Goal: Task Accomplishment & Management: Use online tool/utility

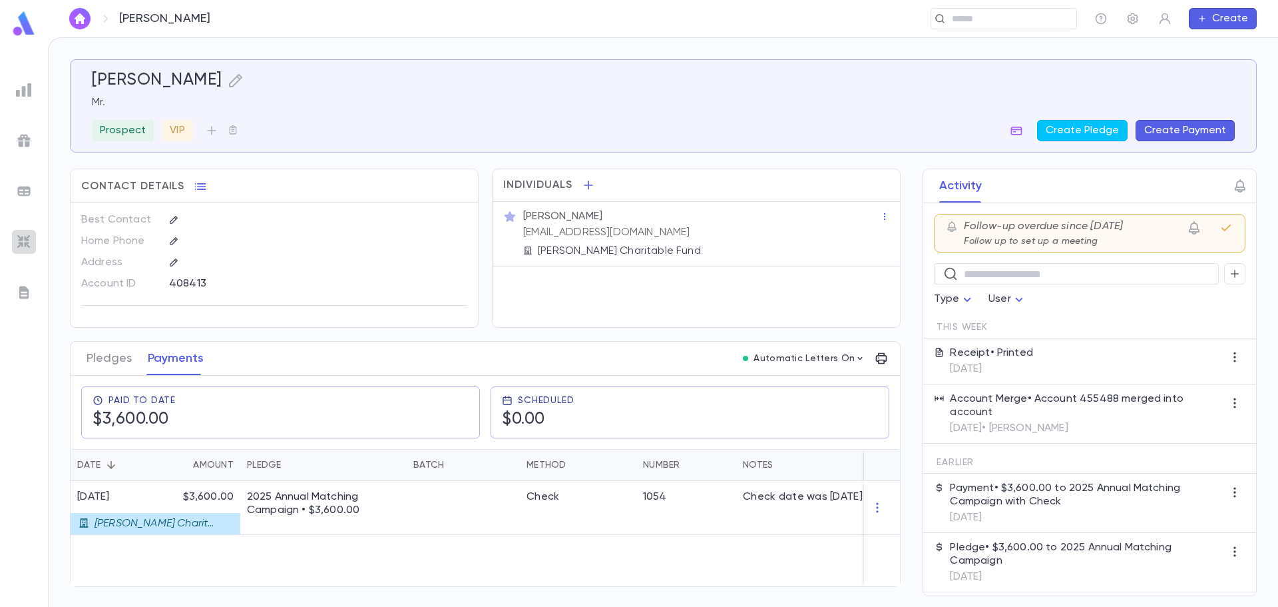
click at [29, 240] on img at bounding box center [24, 242] width 16 height 16
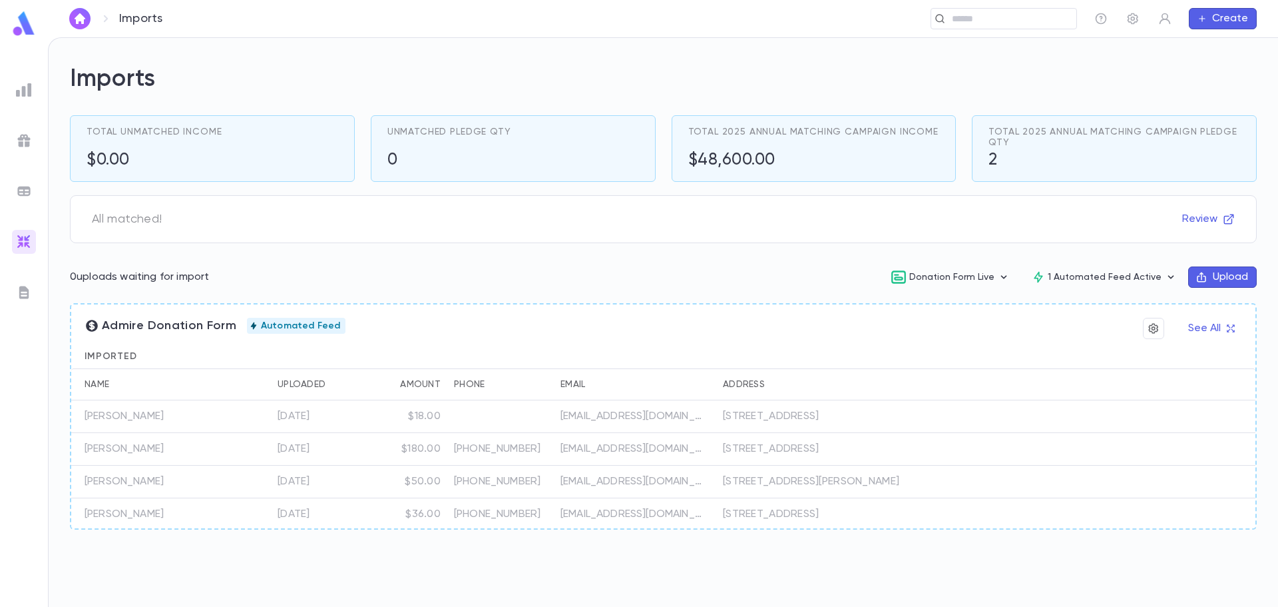
click at [27, 190] on img at bounding box center [24, 191] width 16 height 16
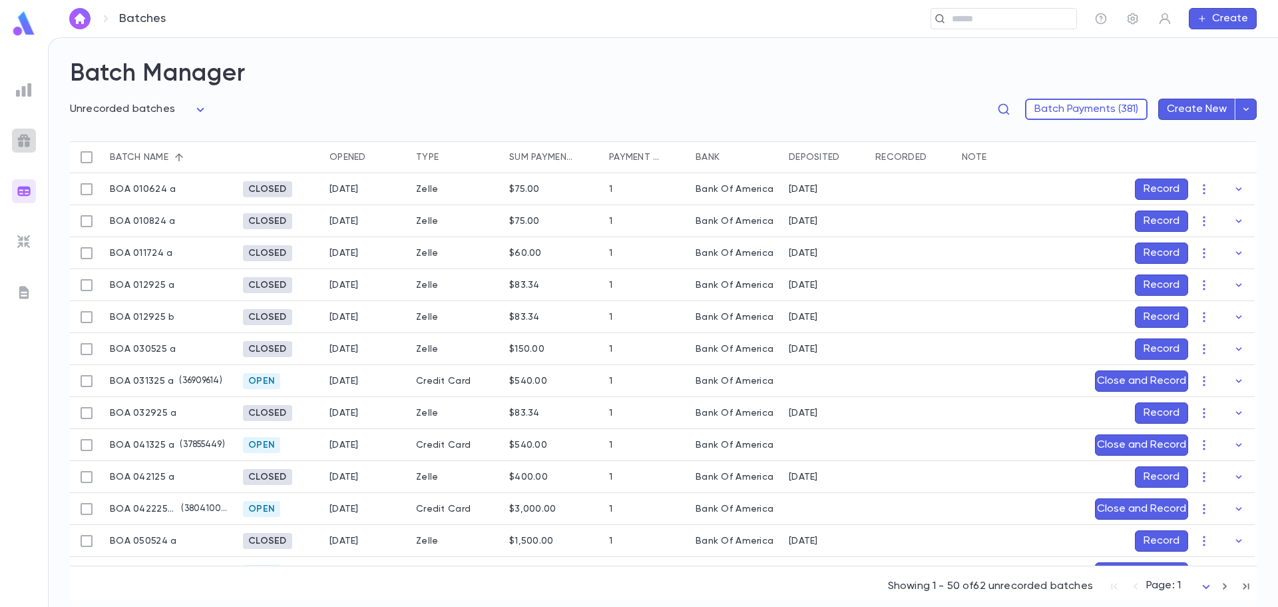
click at [17, 135] on img at bounding box center [24, 140] width 16 height 16
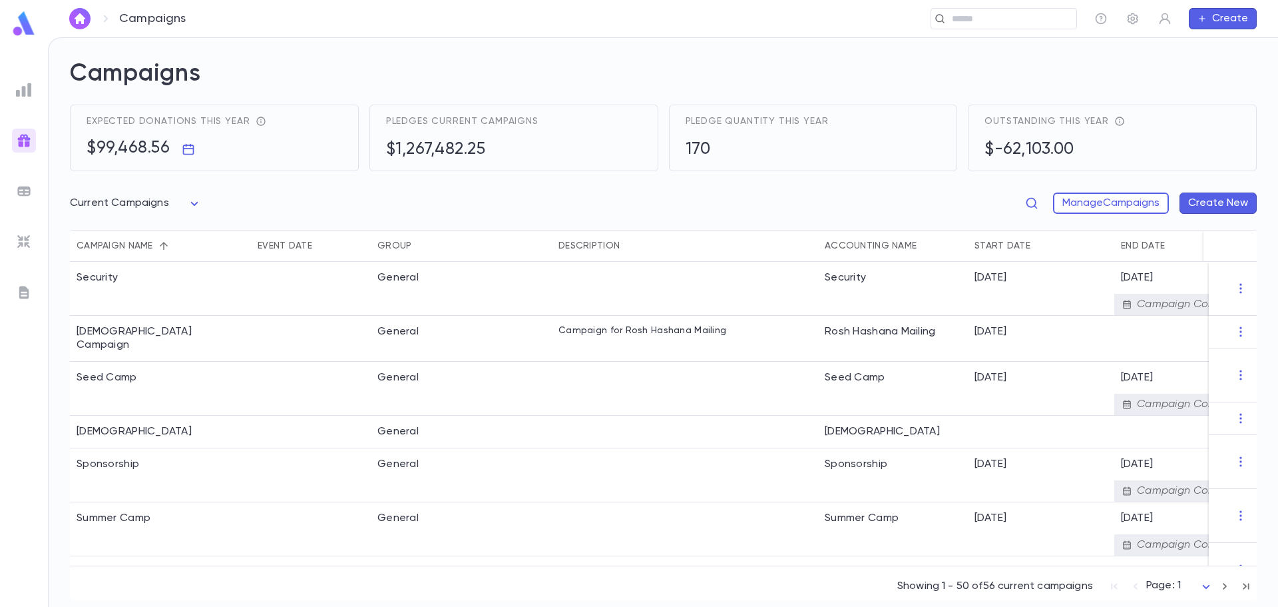
click at [22, 98] on div at bounding box center [24, 90] width 24 height 24
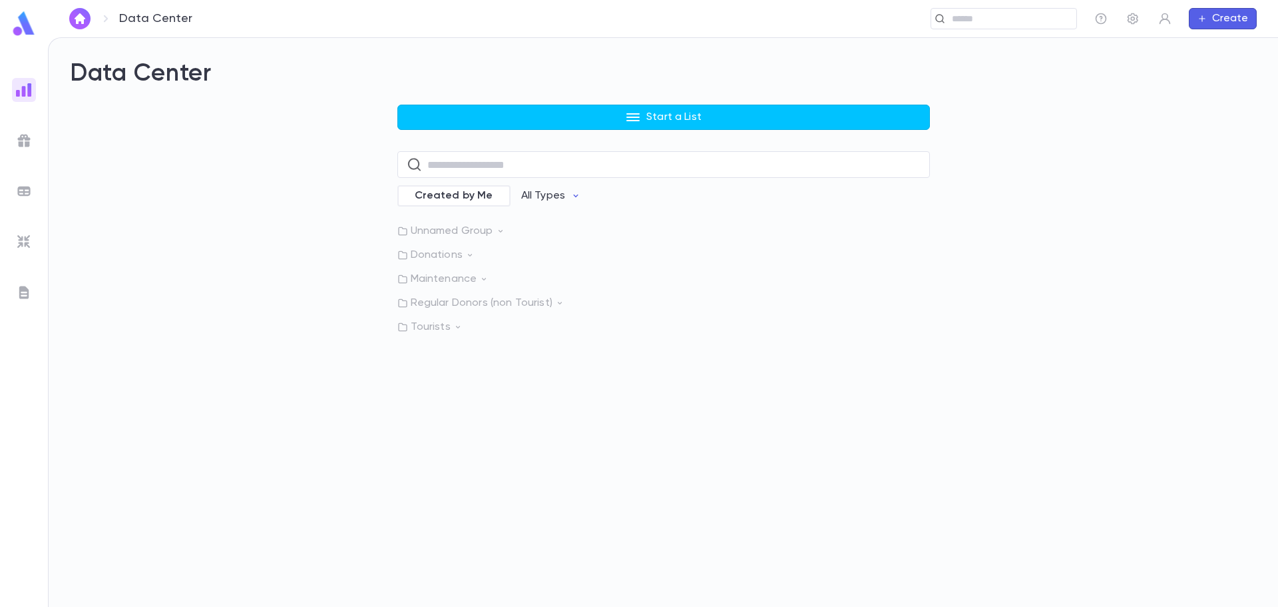
click at [28, 296] on img at bounding box center [24, 292] width 16 height 16
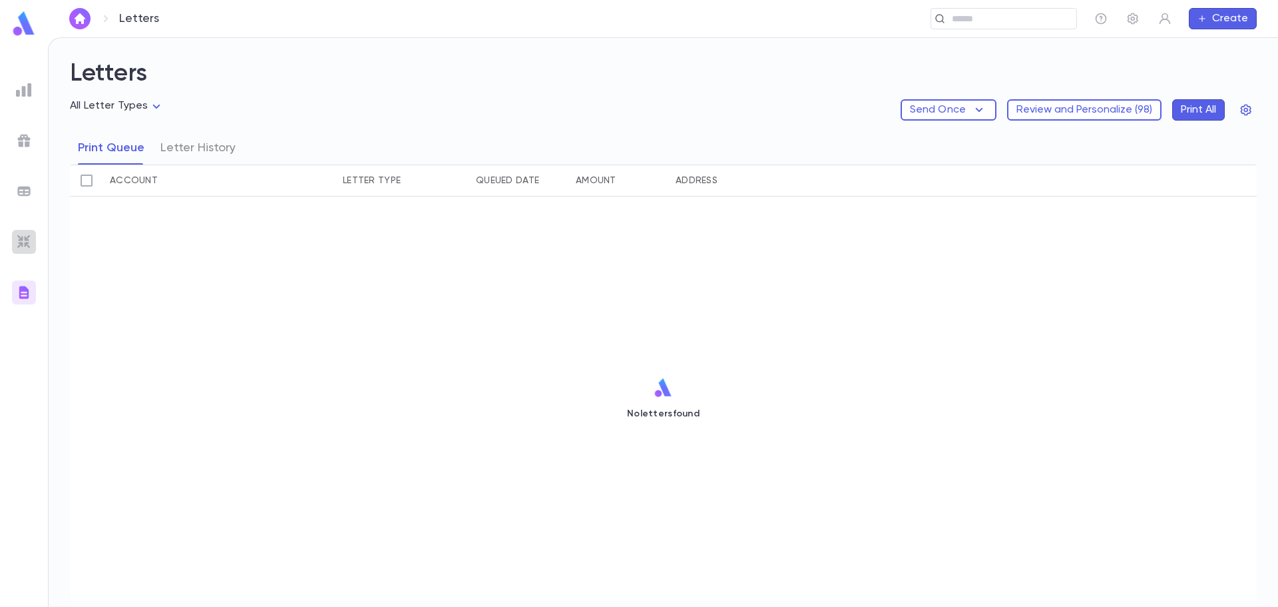
click at [31, 235] on img at bounding box center [24, 242] width 16 height 16
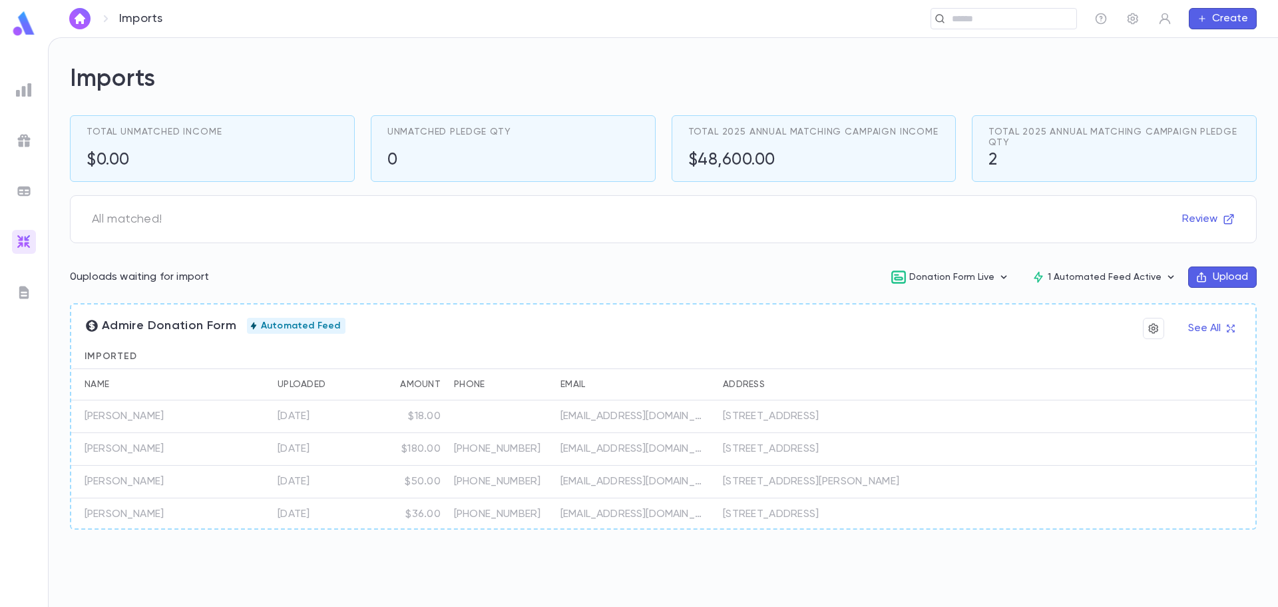
click at [25, 199] on div at bounding box center [24, 191] width 24 height 24
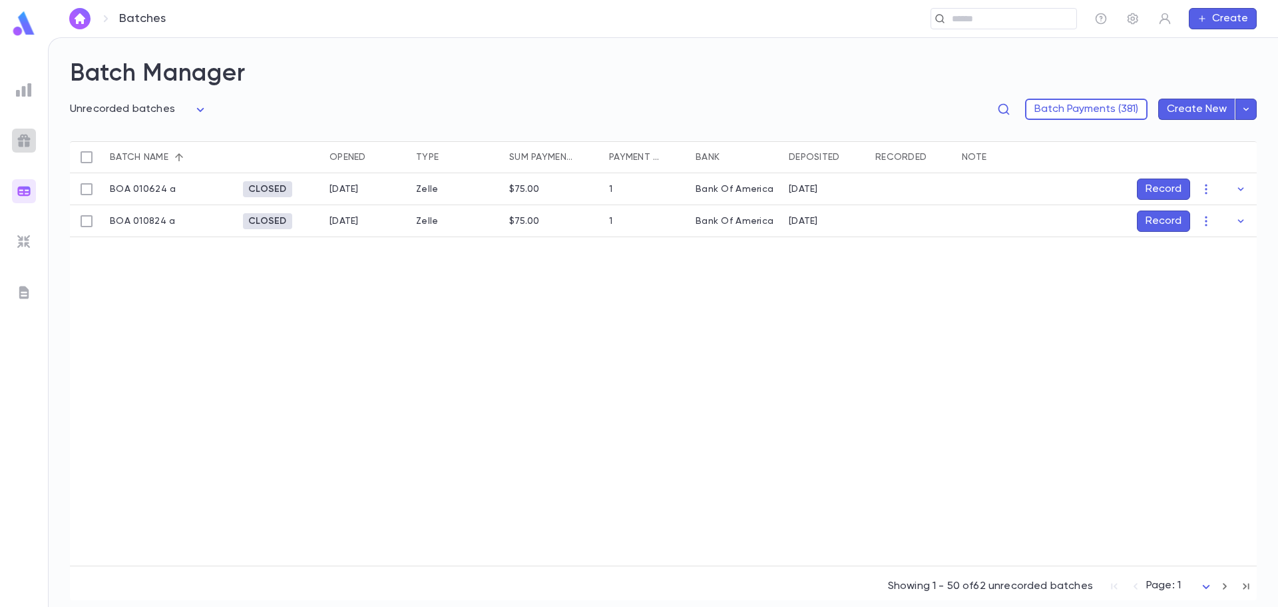
click at [21, 144] on img at bounding box center [24, 140] width 16 height 16
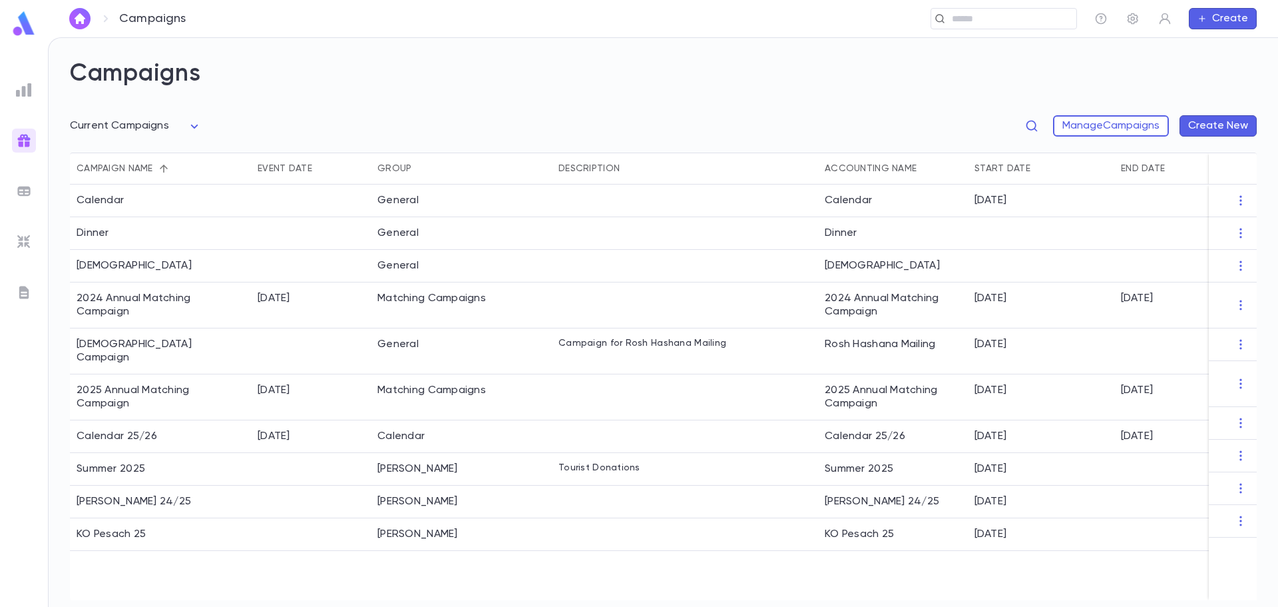
click at [22, 91] on img at bounding box center [24, 90] width 16 height 16
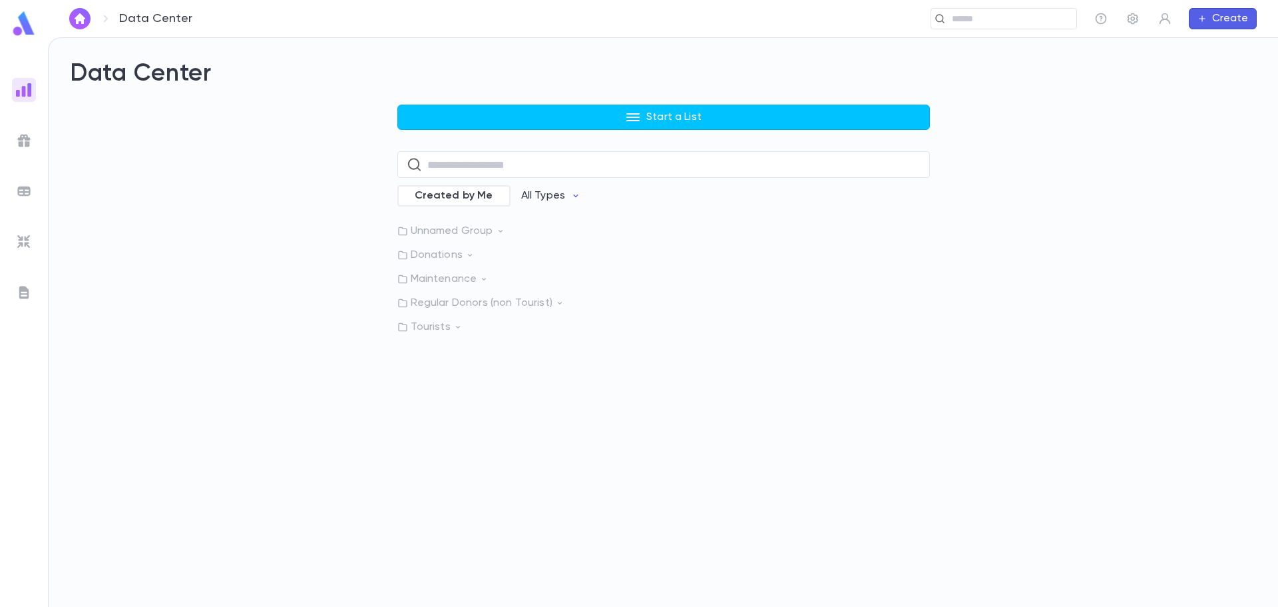
click at [19, 13] on img at bounding box center [24, 24] width 27 height 26
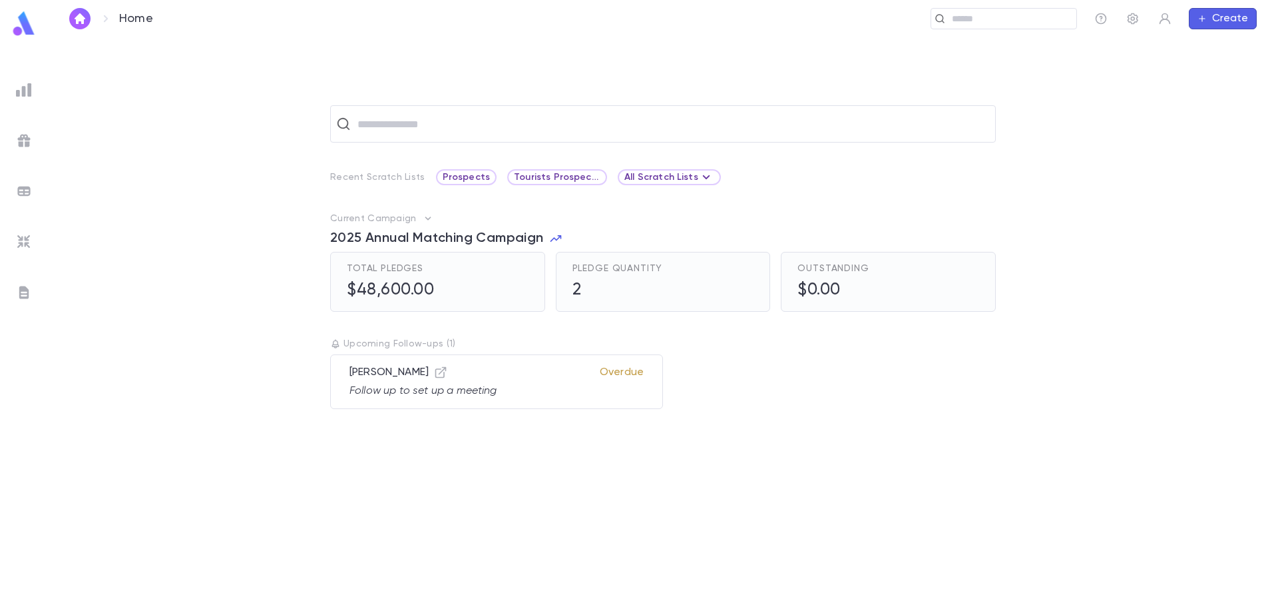
click at [30, 90] on img at bounding box center [24, 90] width 16 height 16
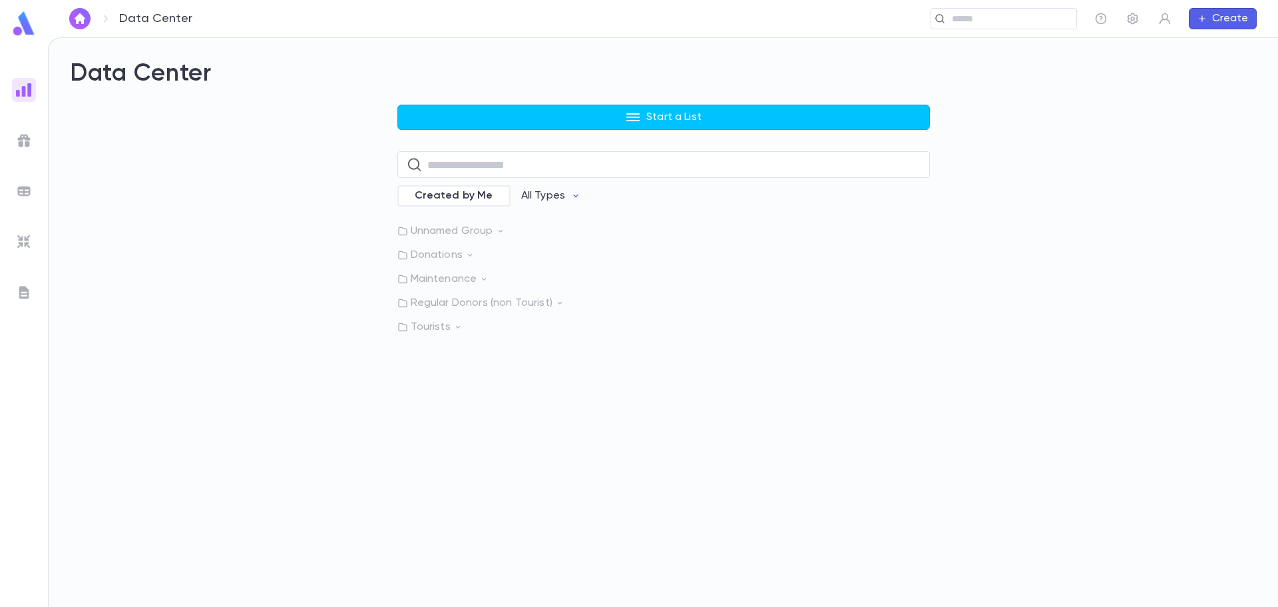
click at [469, 258] on icon at bounding box center [469, 254] width 9 height 9
click at [495, 234] on p "Unnamed Group" at bounding box center [663, 230] width 533 height 13
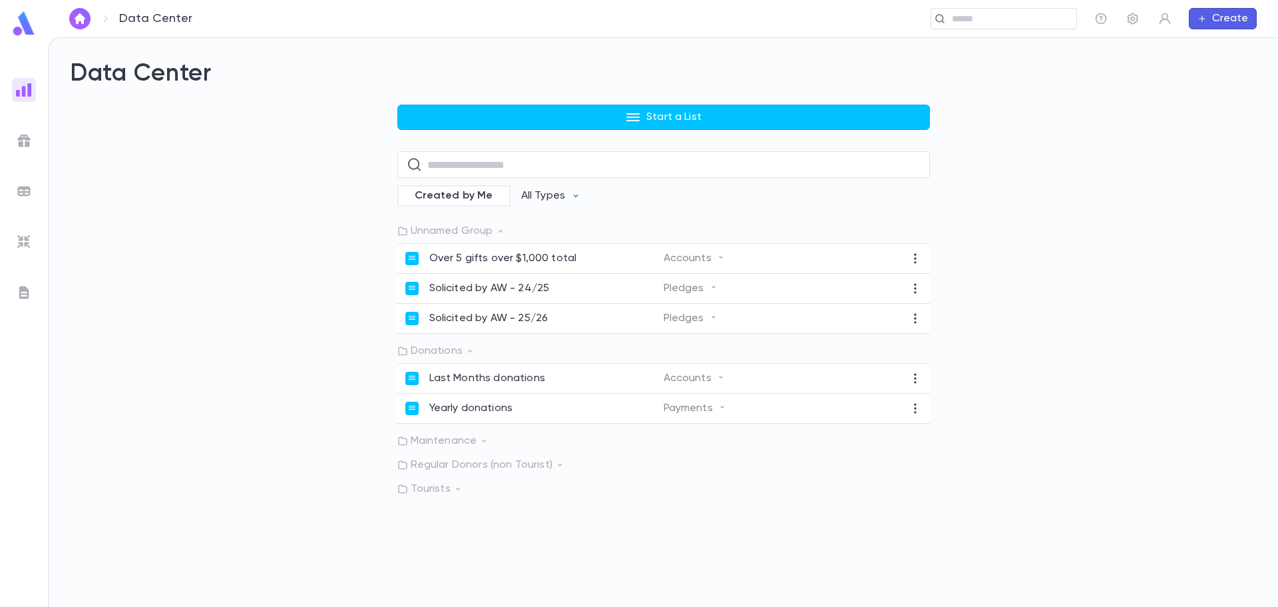
click at [495, 234] on p "Unnamed Group" at bounding box center [663, 230] width 533 height 13
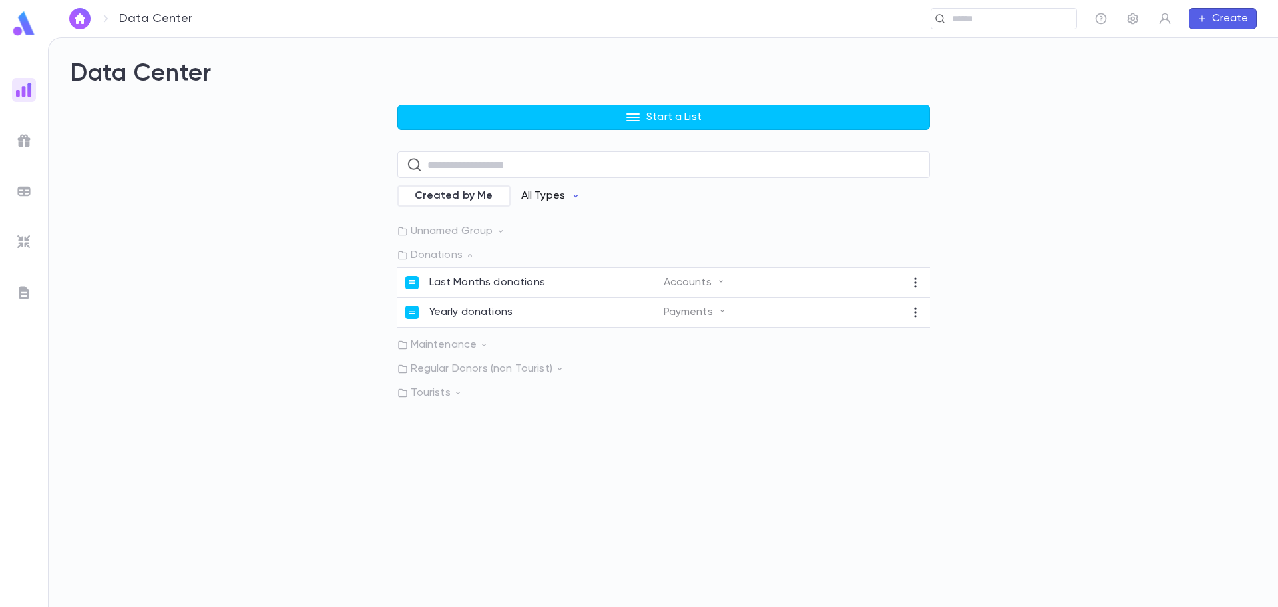
click at [575, 194] on icon "button" at bounding box center [576, 195] width 11 height 11
click at [570, 242] on li "Accounts" at bounding box center [557, 244] width 97 height 21
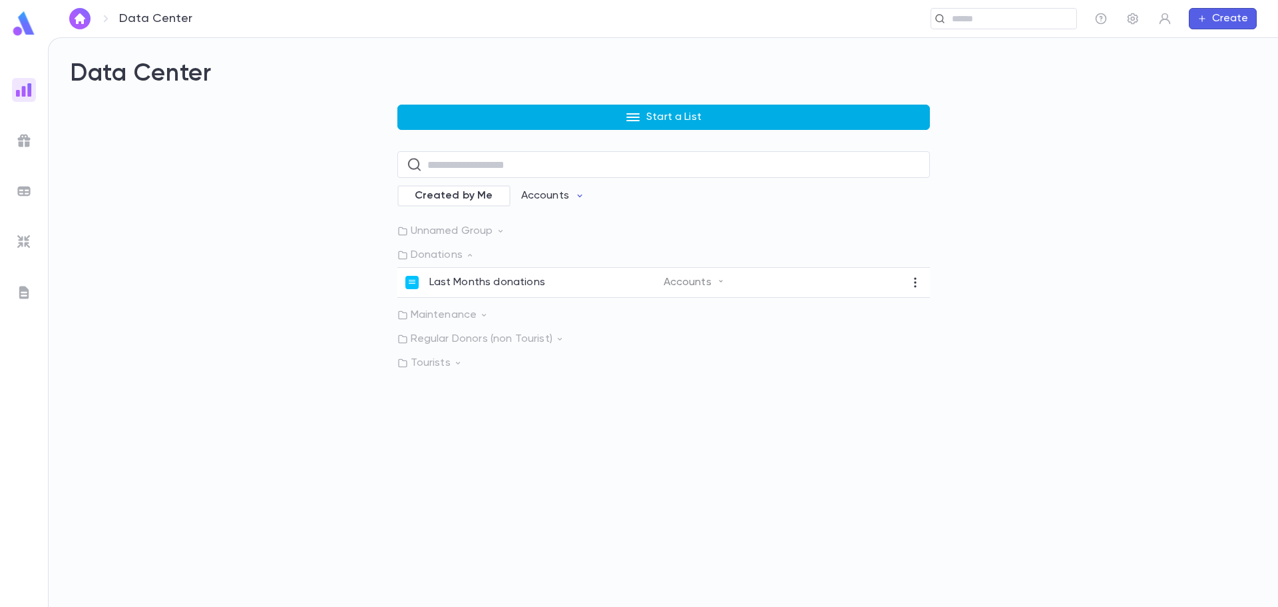
click at [645, 121] on button "Start a List" at bounding box center [663, 117] width 533 height 25
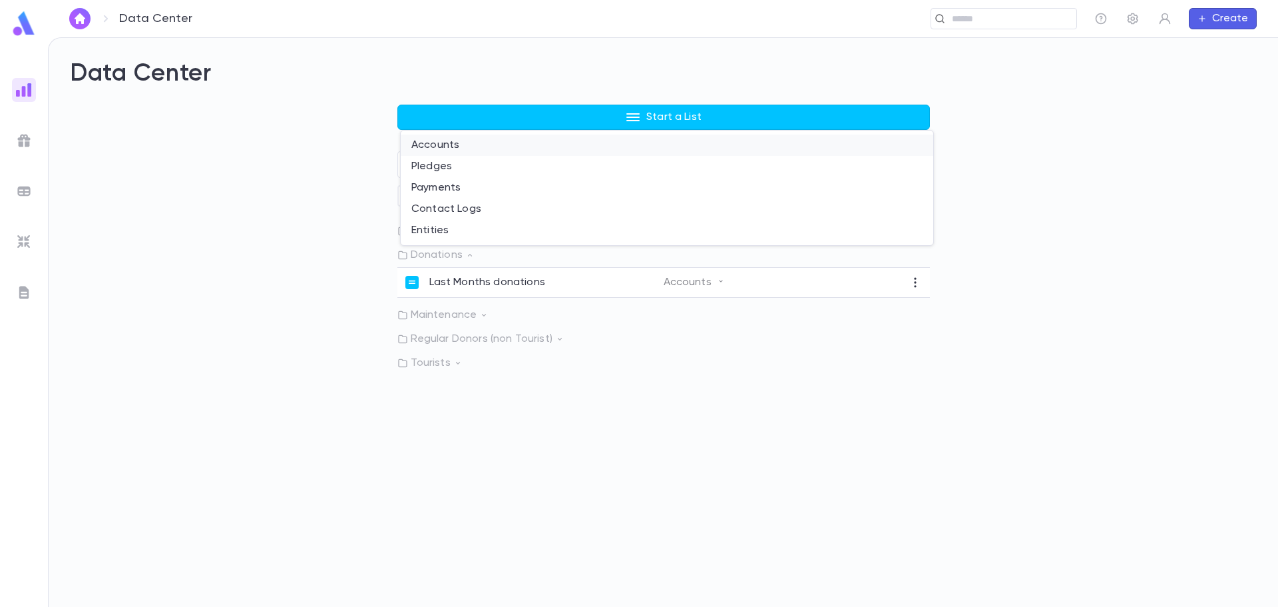
click at [607, 144] on li "Accounts" at bounding box center [667, 144] width 533 height 21
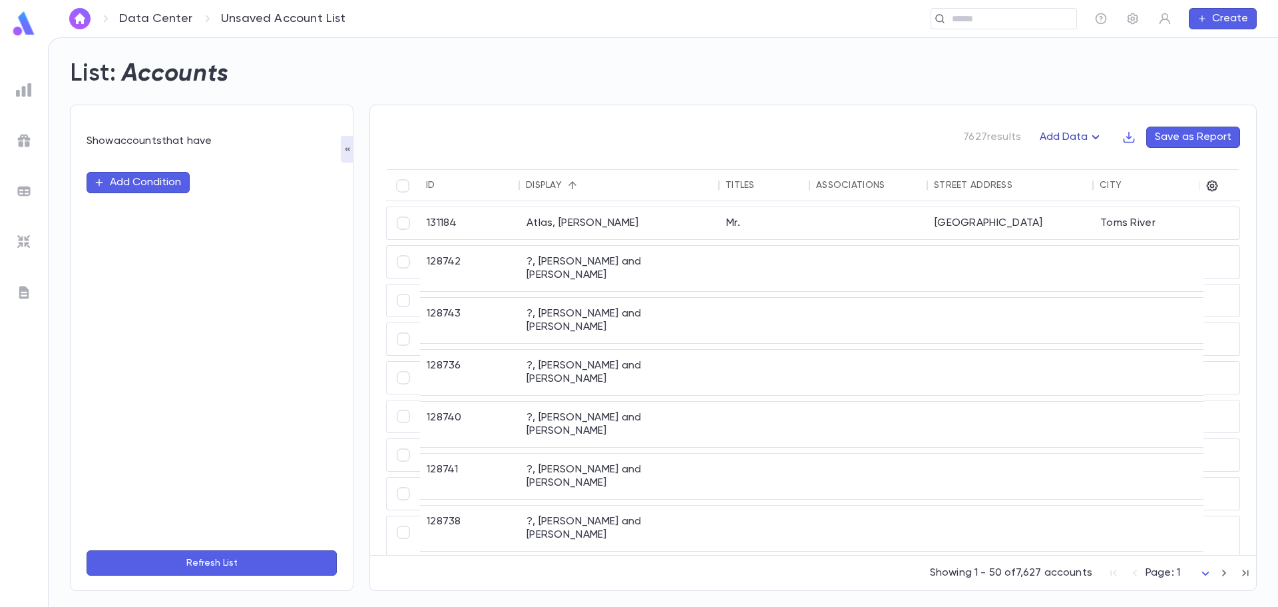
click at [1094, 131] on icon "button" at bounding box center [1096, 137] width 16 height 16
click at [1105, 111] on div at bounding box center [639, 303] width 1278 height 607
